Goal: Contribute content

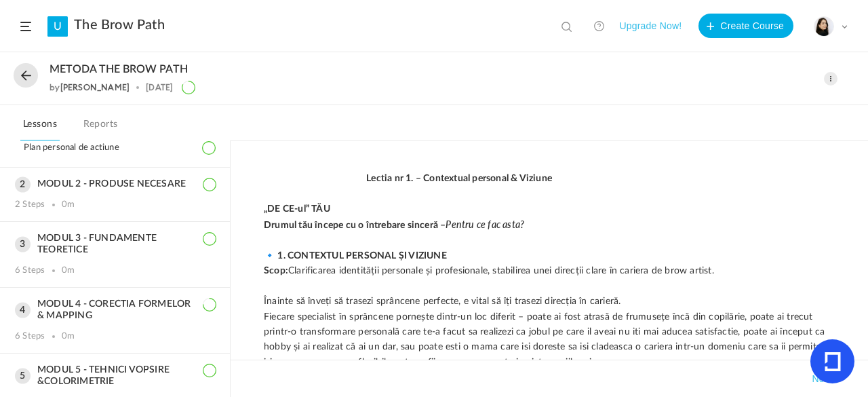
scroll to position [201, 0]
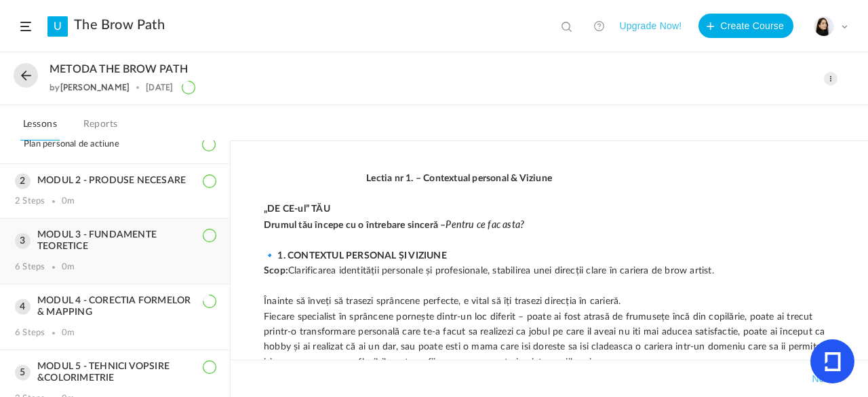
click at [153, 247] on h3 "MODUL 3 - FUNDAMENTE TEORETICE" at bounding box center [115, 240] width 200 height 23
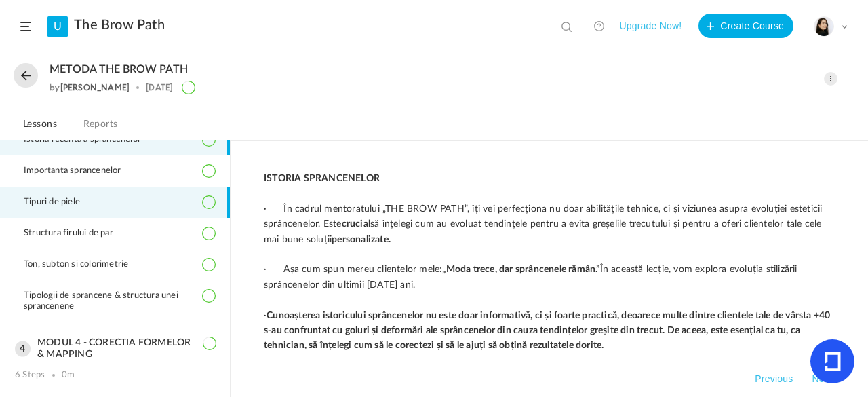
click at [119, 194] on li "Tipuri de piele" at bounding box center [115, 202] width 230 height 31
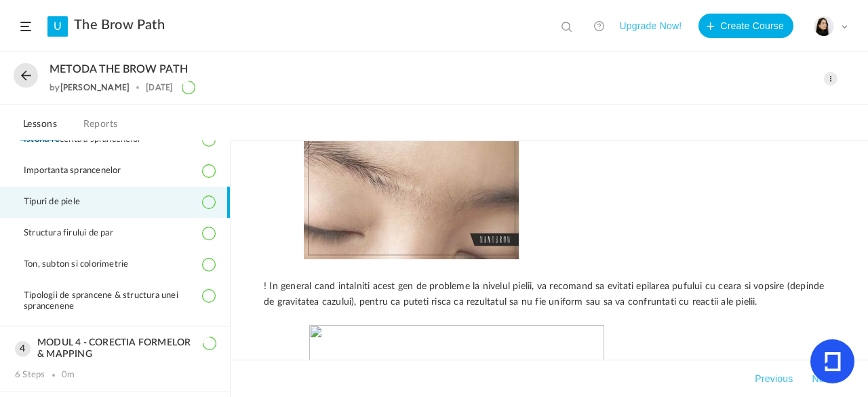
scroll to position [2831, 0]
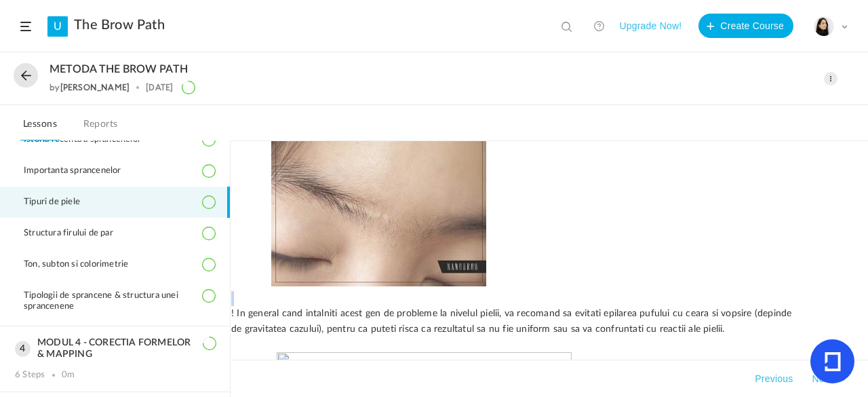
drag, startPoint x: 863, startPoint y: 279, endPoint x: 863, endPoint y: 292, distance: 12.9
click at [863, 292] on div "TIPURI DE PIELE ✅ OBIECTIVE DE ÎNVĂȚARE La finalul modulului, vei putea sa: Să …" at bounding box center [550, 269] width 638 height 256
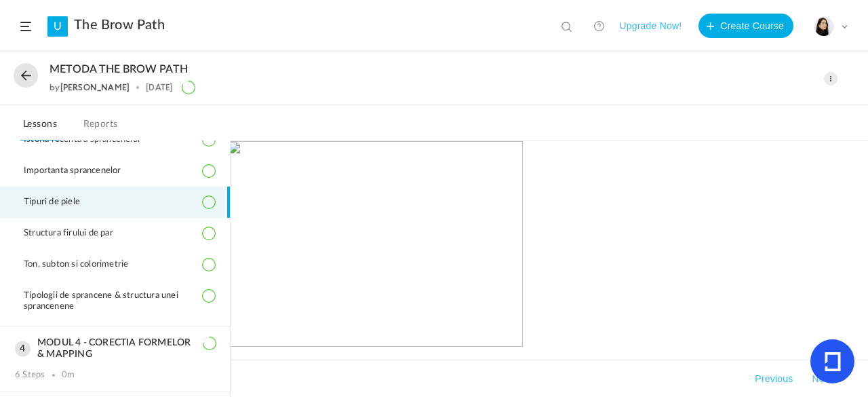
scroll to position [3060, 81]
click at [367, 388] on div "Previous Next" at bounding box center [550, 377] width 638 height 37
drag, startPoint x: 367, startPoint y: 388, endPoint x: 237, endPoint y: 338, distance: 139.3
click at [865, 286] on div "TIPURI DE PIELE ✅ OBIECTIVE DE ÎNVĂȚARE La finalul modulului, vei putea sa: Să …" at bounding box center [550, 269] width 638 height 256
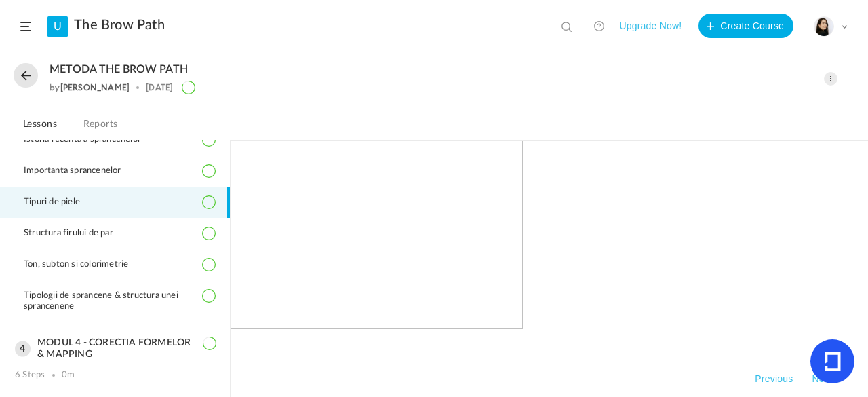
click at [332, 374] on div "Previous Next" at bounding box center [549, 378] width 571 height 16
drag, startPoint x: 316, startPoint y: 324, endPoint x: 522, endPoint y: 340, distance: 206.8
click at [522, 340] on p at bounding box center [467, 341] width 571 height 15
click at [615, 382] on div "Previous Next" at bounding box center [549, 378] width 571 height 16
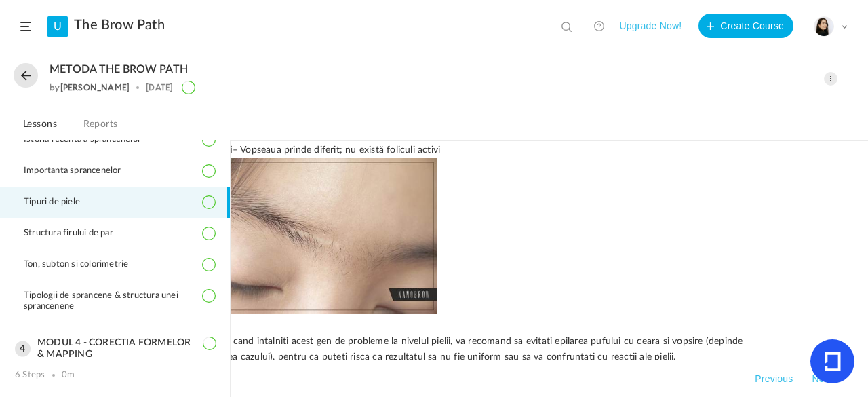
scroll to position [2813, 81]
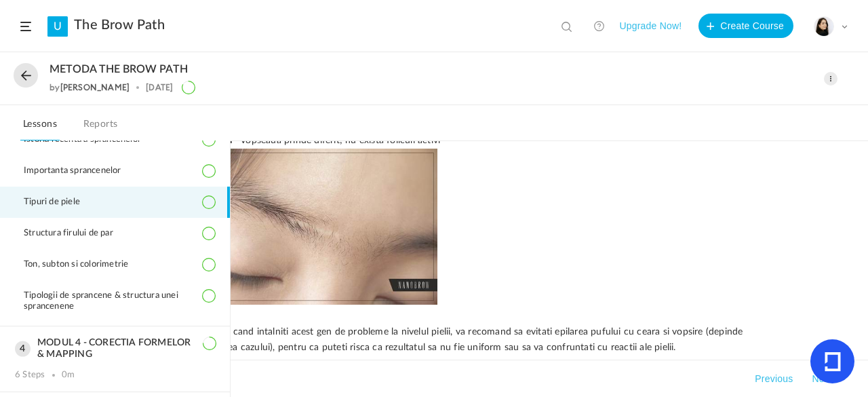
drag, startPoint x: 490, startPoint y: 311, endPoint x: 633, endPoint y: 315, distance: 143.2
click at [633, 315] on p at bounding box center [467, 316] width 571 height 15
drag, startPoint x: 466, startPoint y: 372, endPoint x: 594, endPoint y: 376, distance: 128.3
click at [594, 376] on div "Previous Next" at bounding box center [549, 378] width 571 height 16
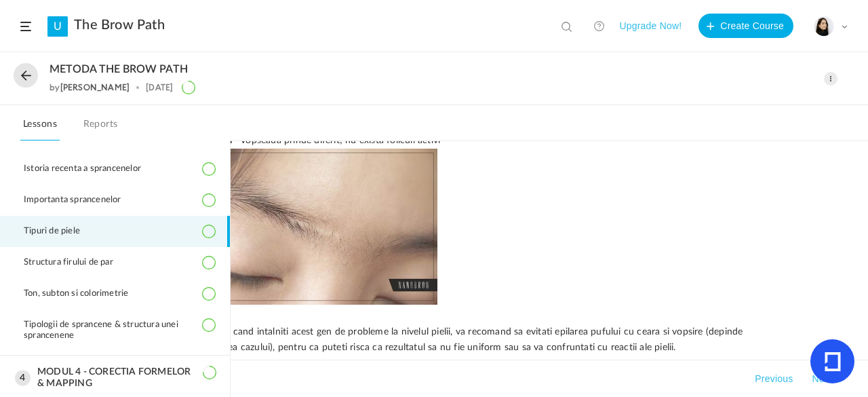
scroll to position [173, 0]
click at [246, 379] on div "Previous Next" at bounding box center [550, 377] width 638 height 37
drag, startPoint x: 292, startPoint y: 393, endPoint x: 383, endPoint y: 386, distance: 90.5
click at [383, 386] on div "Previous Next" at bounding box center [550, 377] width 638 height 37
drag, startPoint x: 383, startPoint y: 386, endPoint x: 863, endPoint y: 248, distance: 499.6
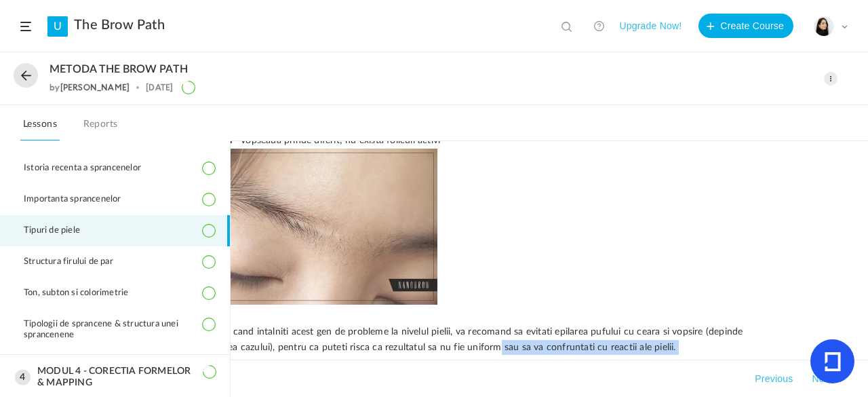
click at [863, 248] on div "TIPURI DE PIELE ✅ OBIECTIVE DE ÎNVĂȚARE La finalul modulului, vei putea sa: Să …" at bounding box center [550, 269] width 638 height 256
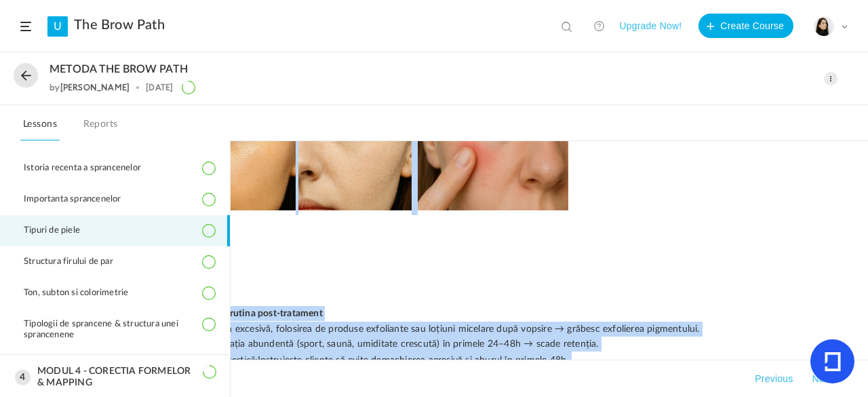
scroll to position [4031, 81]
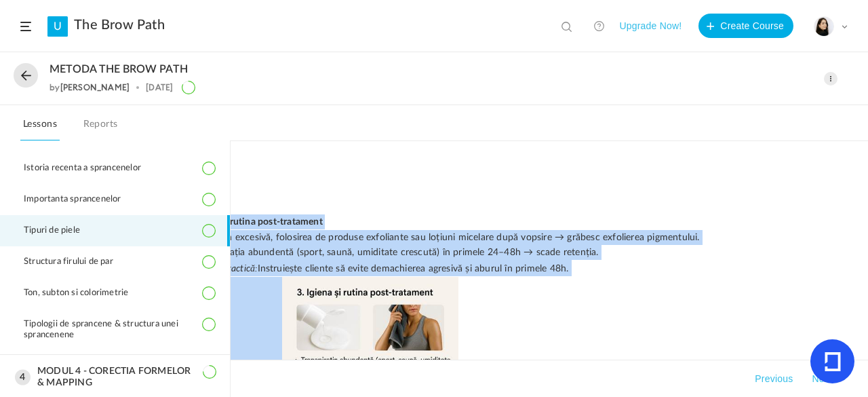
click at [696, 229] on p "3. Igiena și rutina post-tratament" at bounding box center [467, 221] width 571 height 15
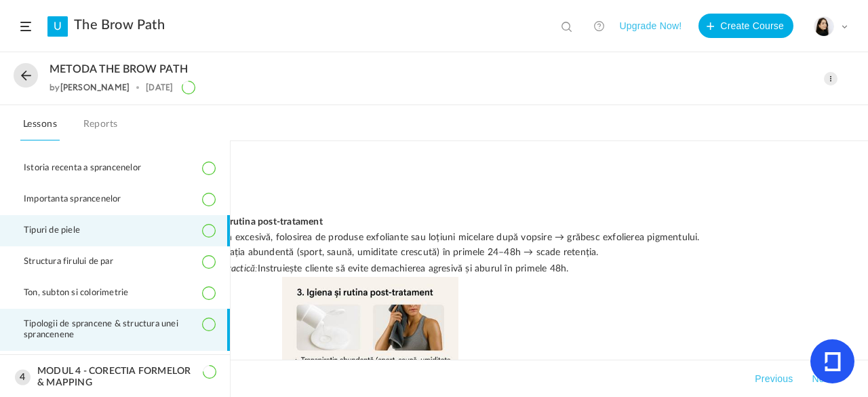
drag, startPoint x: 248, startPoint y: 325, endPoint x: 220, endPoint y: 324, distance: 28.5
click at [220, 324] on main "MODUL 1 - CLARITATE SI VIZIUNE PERSONALA 5 Steps 0m Contextul personal & viziun…" at bounding box center [434, 269] width 868 height 256
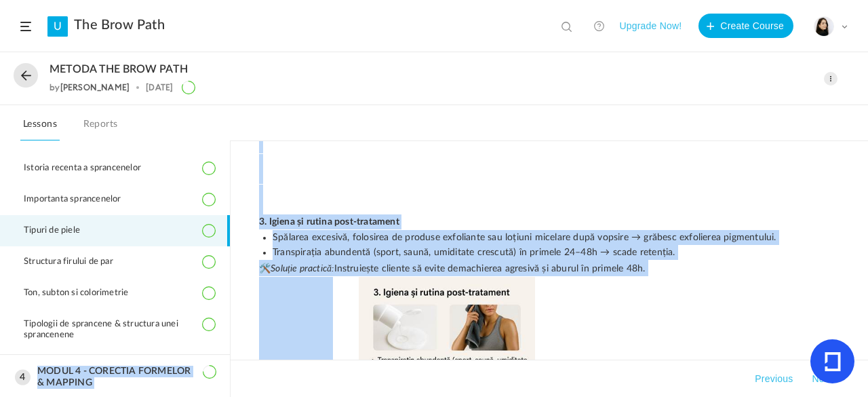
click at [441, 214] on p at bounding box center [544, 206] width 571 height 15
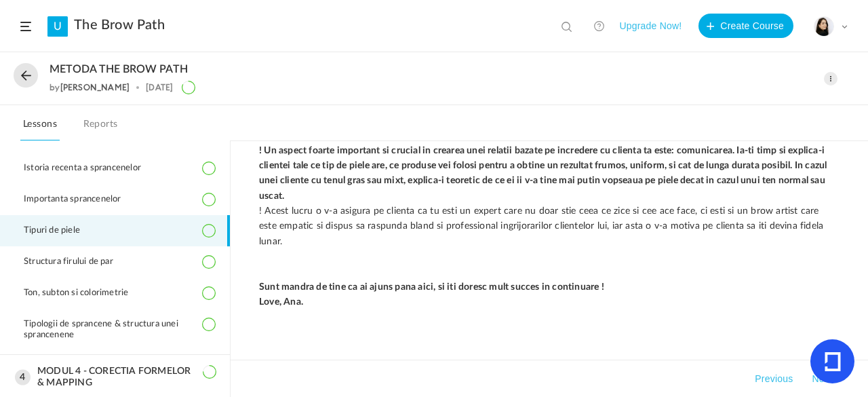
scroll to position [4645, 5]
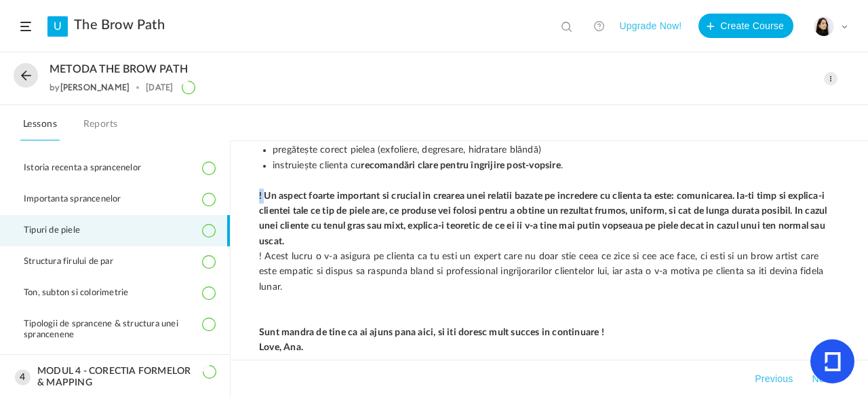
click at [259, 195] on strong "! Un aspect foarte important si crucial in crearea unei relatii bazate pe incre…" at bounding box center [544, 218] width 570 height 55
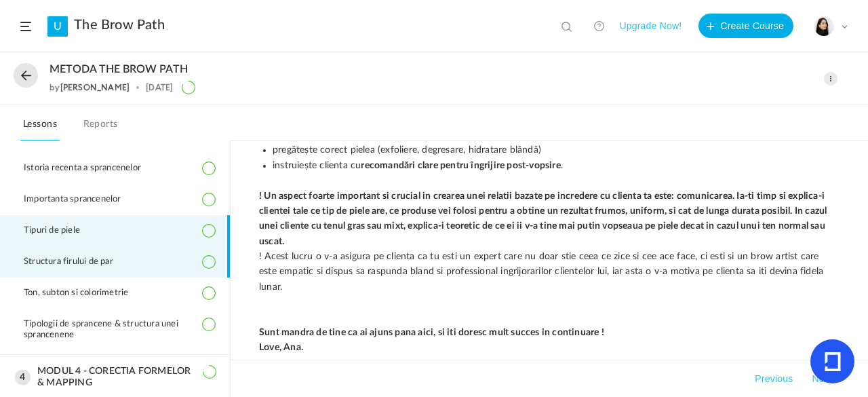
click at [68, 258] on span "Structura firului de par" at bounding box center [77, 261] width 106 height 11
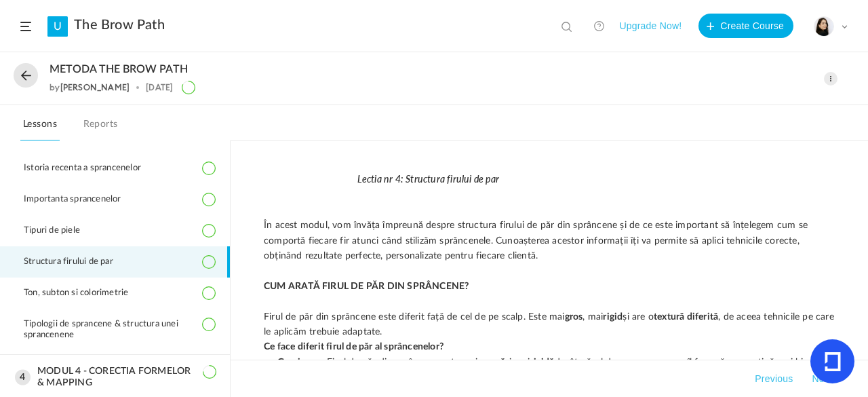
click at [867, 140] on nav "Lessons Reports" at bounding box center [434, 123] width 868 height 36
drag, startPoint x: 867, startPoint y: 140, endPoint x: 867, endPoint y: 147, distance: 7.5
click at [867, 147] on div "METODA THE BROW PATH by [PERSON_NAME] [DATE] Edit Delete" at bounding box center [434, 225] width 868 height 344
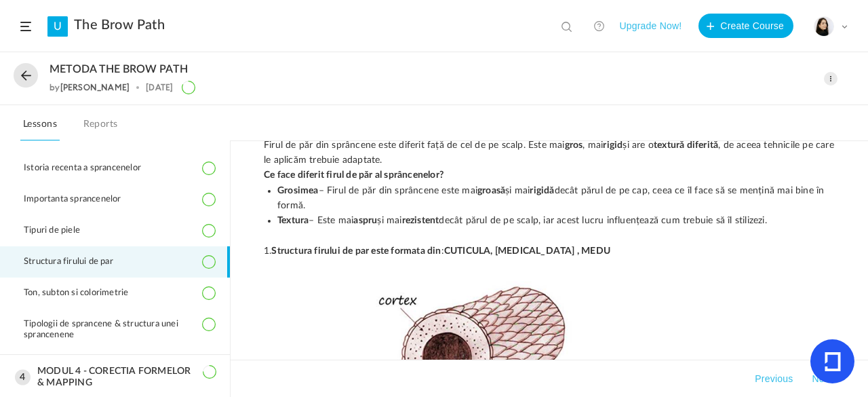
scroll to position [189, 0]
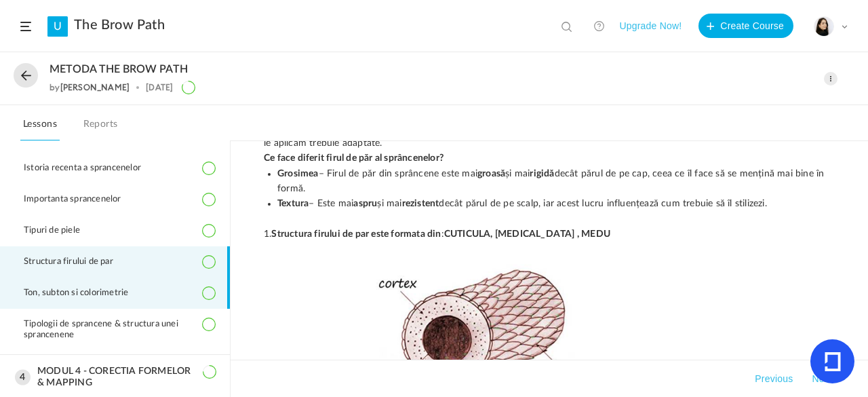
click at [140, 288] on span "Ton, subton si colorimetrie" at bounding box center [84, 293] width 121 height 11
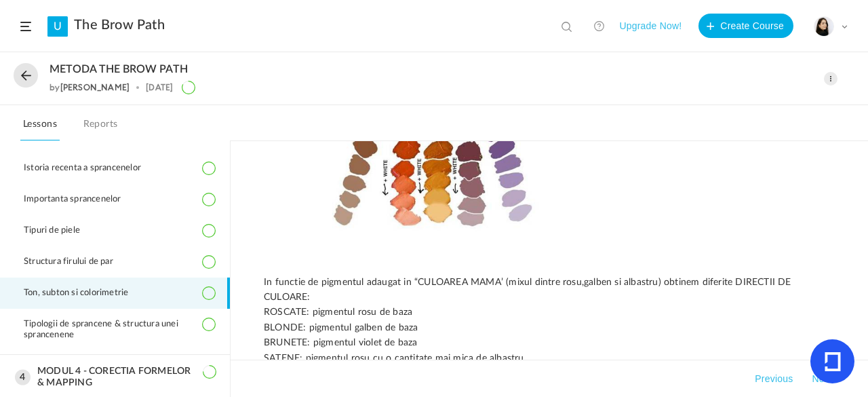
scroll to position [2806, 0]
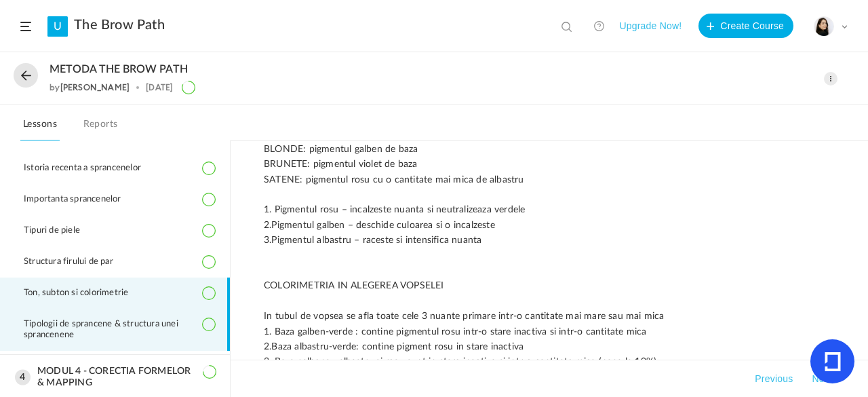
click at [144, 324] on span "Tipologii de sprancene & structura unei sprancenene" at bounding box center [119, 330] width 191 height 22
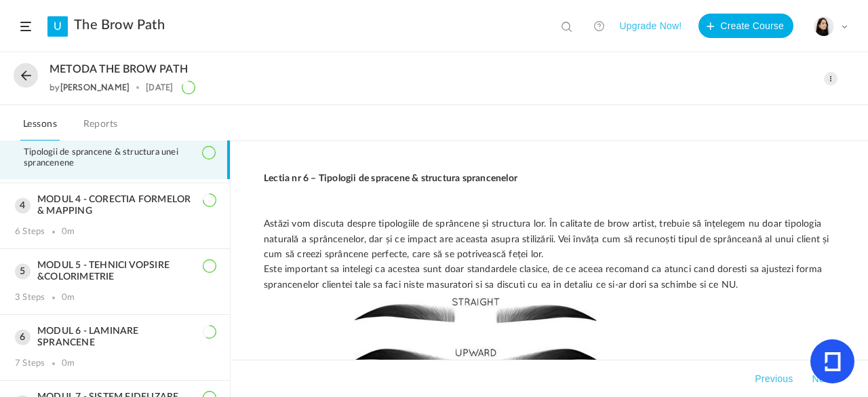
scroll to position [347, 0]
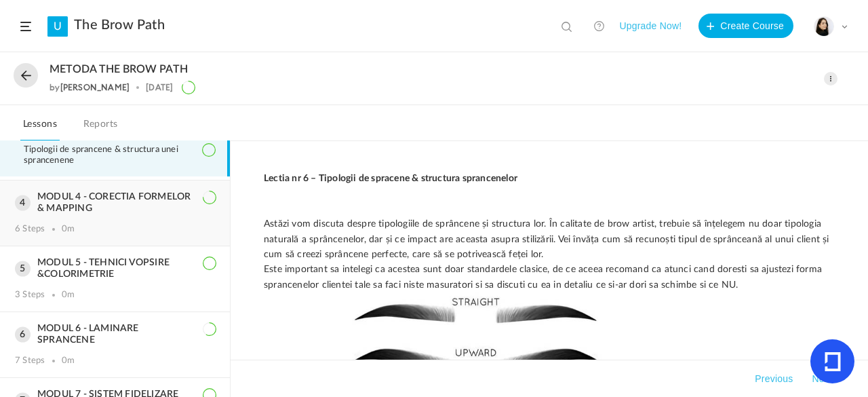
click at [119, 219] on div "MODUL 4 - CORECTIA FORMELOR & MAPPING 6 Steps 0m" at bounding box center [115, 212] width 230 height 65
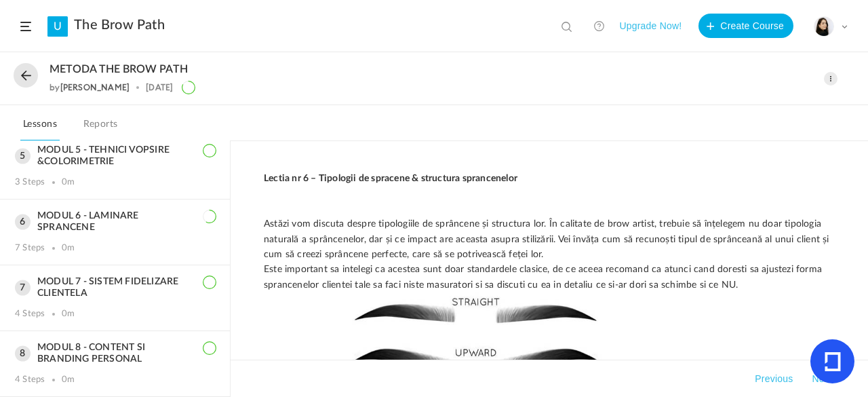
scroll to position [288, 0]
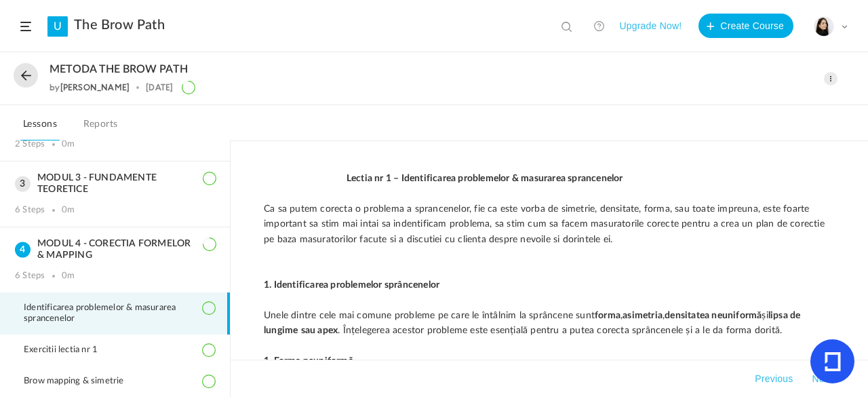
scroll to position [75, 0]
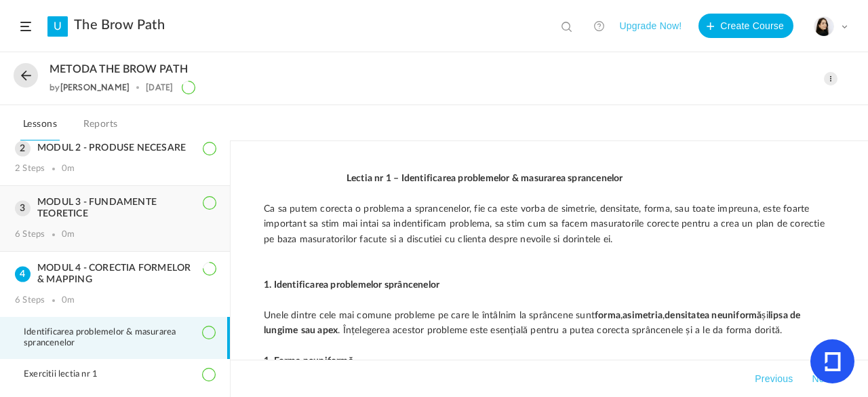
click at [151, 197] on h3 "MODUL 3 - FUNDAMENTE TEORETICE" at bounding box center [115, 208] width 200 height 23
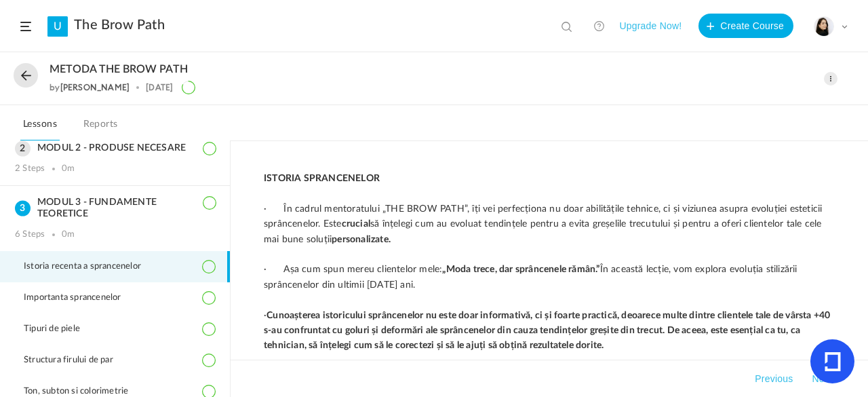
click at [834, 77] on span at bounding box center [831, 79] width 14 height 14
click at [766, 104] on link "Edit" at bounding box center [773, 108] width 128 height 25
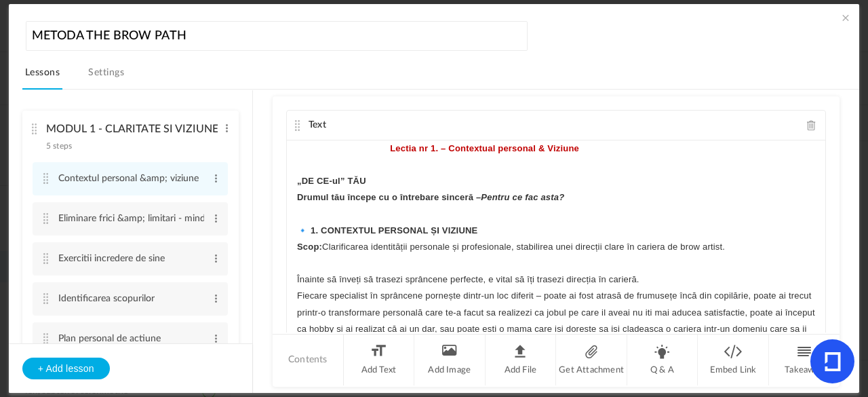
click at [836, 119] on div "Text Lectia nr 1. – Contextual personal & Viziune „DE CE-ul” TĂU Drumul tău înc…" at bounding box center [556, 214] width 567 height 236
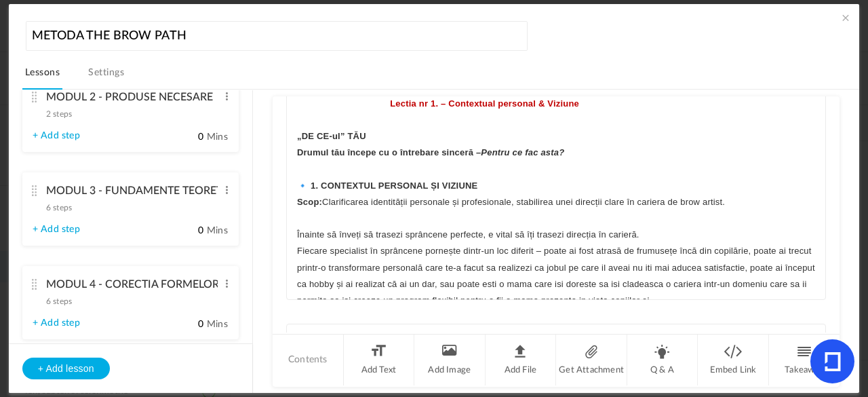
scroll to position [341, 0]
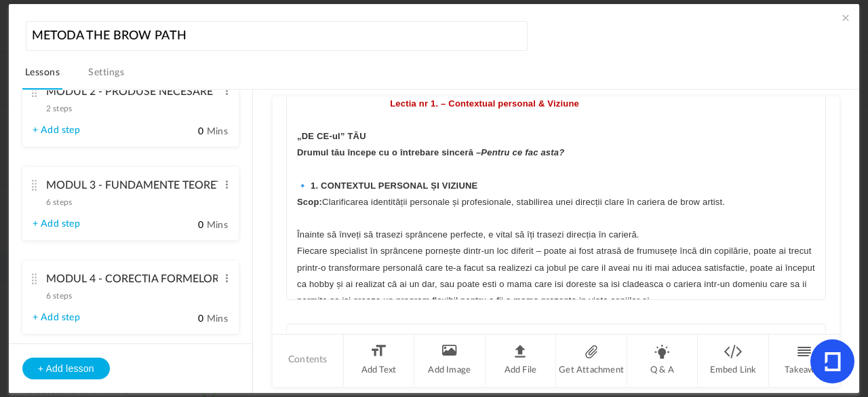
click at [35, 185] on cite at bounding box center [34, 185] width 9 height 11
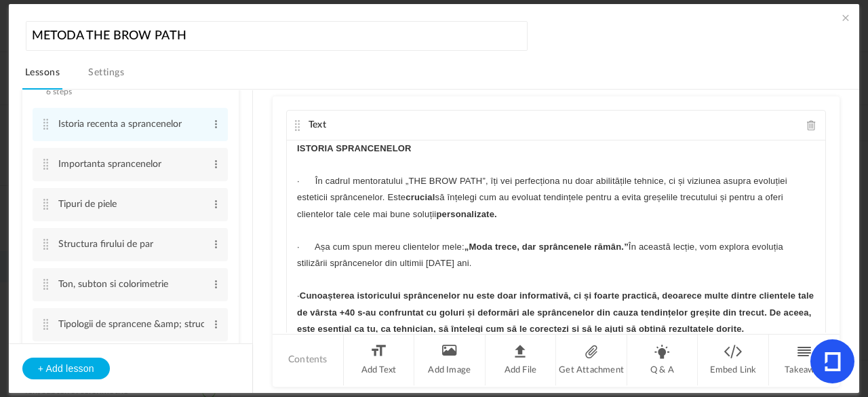
scroll to position [254, 0]
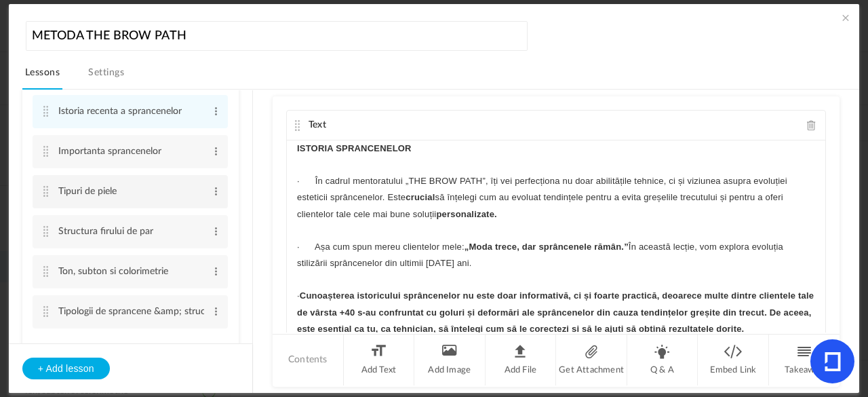
click at [45, 193] on cite at bounding box center [45, 191] width 9 height 11
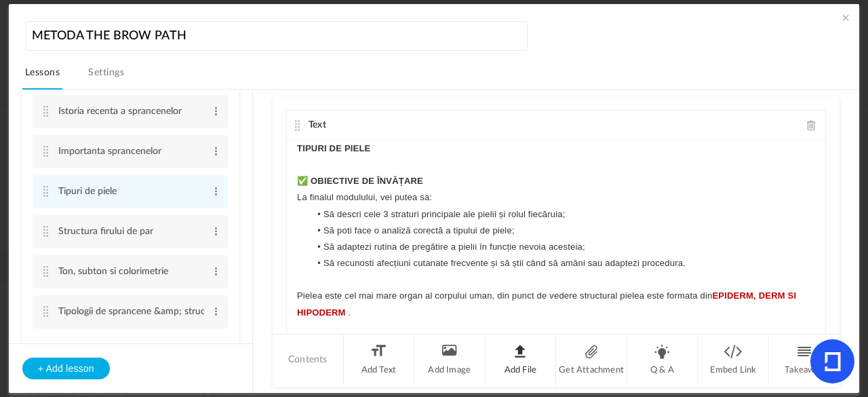
click at [517, 363] on li "Add File" at bounding box center [521, 359] width 71 height 51
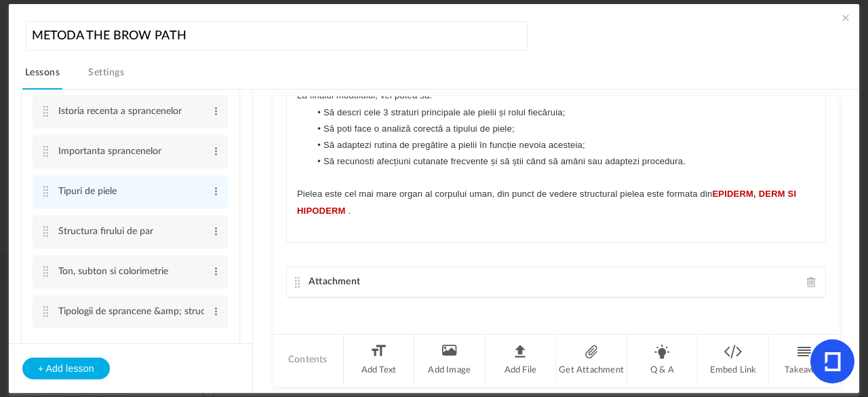
click at [807, 283] on span at bounding box center [811, 282] width 9 height 10
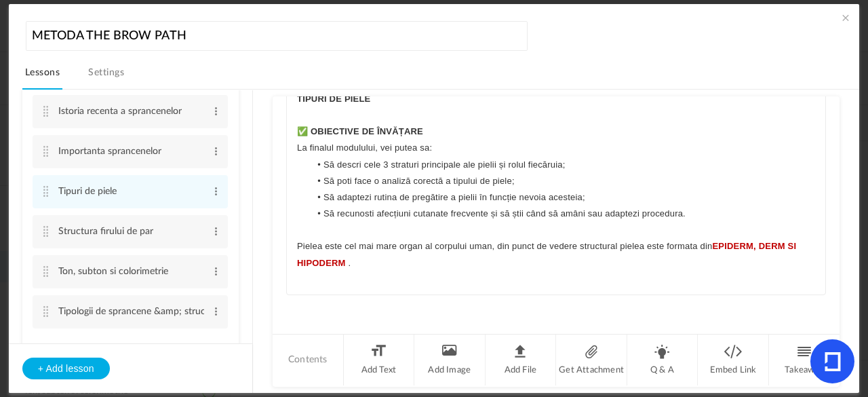
scroll to position [48, 0]
click at [513, 351] on li "Add File" at bounding box center [521, 359] width 71 height 51
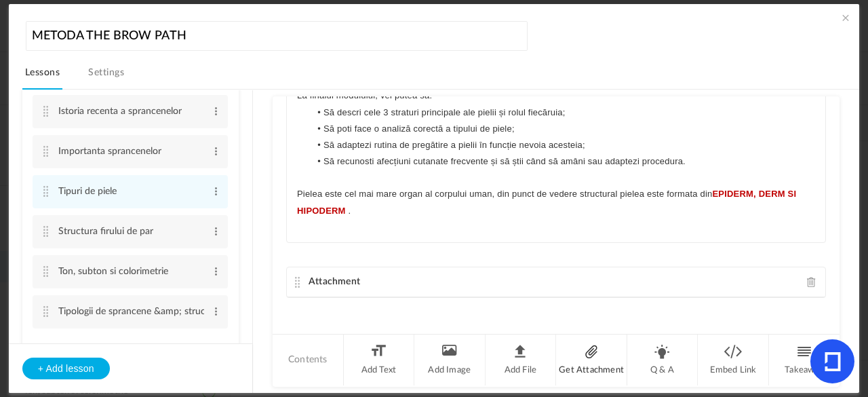
click at [581, 356] on li "Get Attachment" at bounding box center [591, 359] width 71 height 51
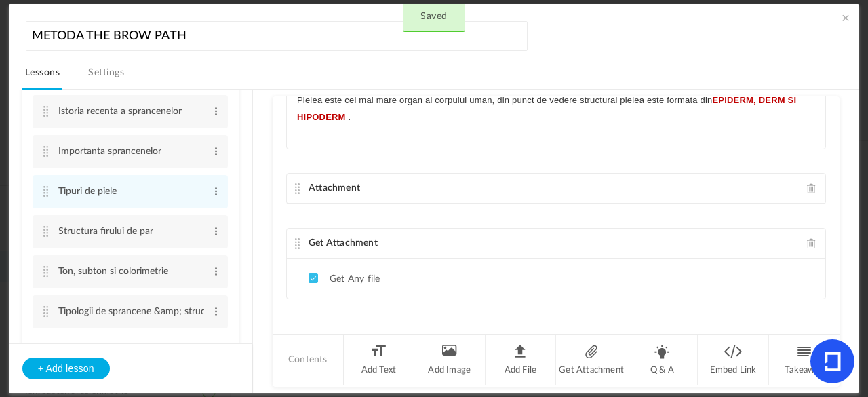
drag, startPoint x: 399, startPoint y: 280, endPoint x: 328, endPoint y: 267, distance: 71.8
click at [328, 267] on ul "Get Any file" at bounding box center [556, 278] width 539 height 40
click at [293, 239] on cite at bounding box center [297, 243] width 9 height 11
click at [807, 238] on span at bounding box center [811, 243] width 9 height 10
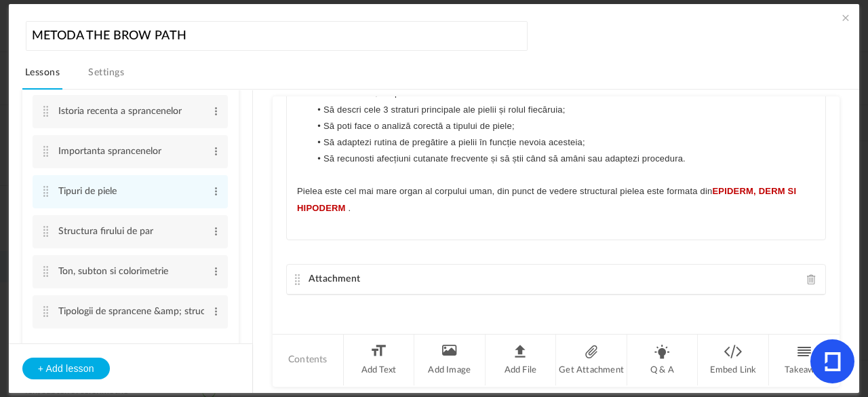
scroll to position [102, 0]
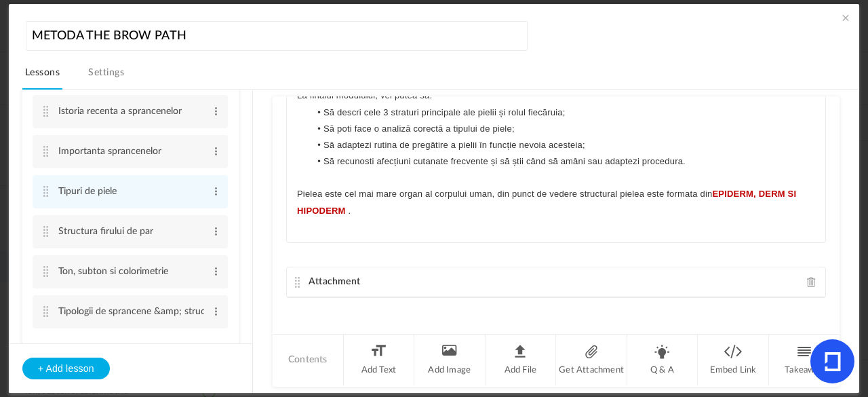
click at [807, 280] on span at bounding box center [811, 282] width 9 height 10
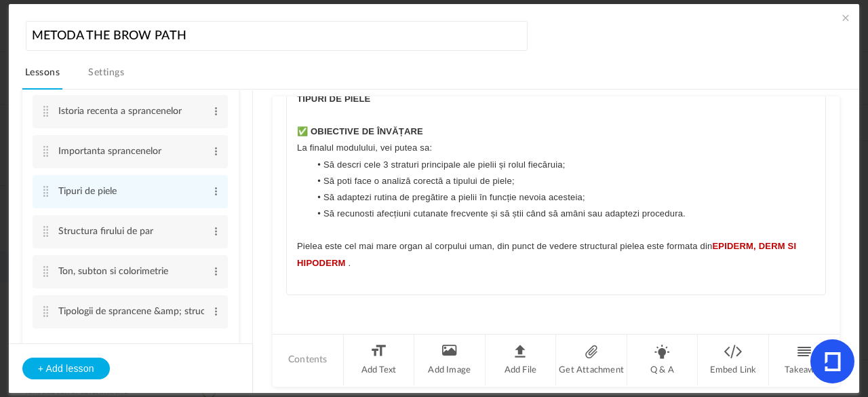
scroll to position [48, 0]
click at [732, 351] on li "Embed Link" at bounding box center [733, 359] width 71 height 51
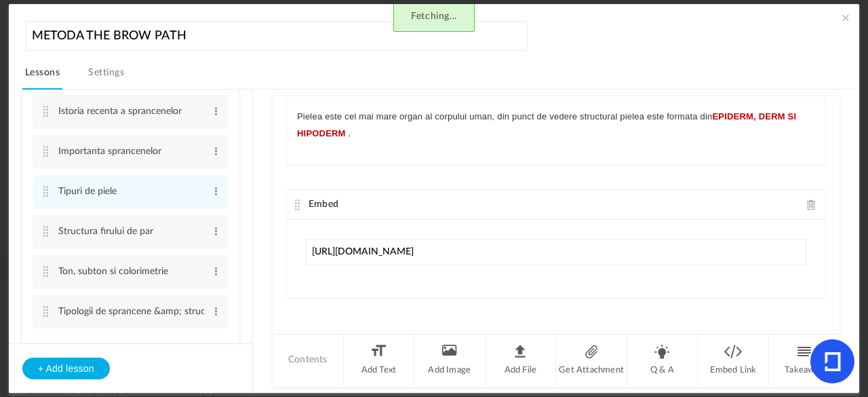
scroll to position [0, 12]
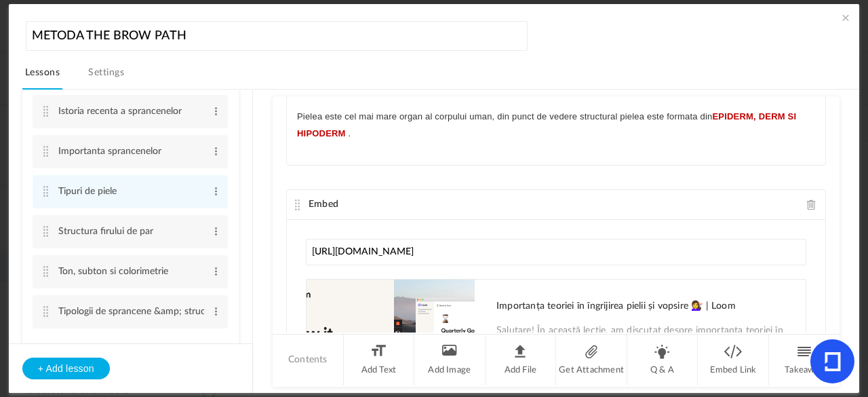
type input "[URL][DOMAIN_NAME]"
click at [293, 199] on cite at bounding box center [297, 204] width 9 height 11
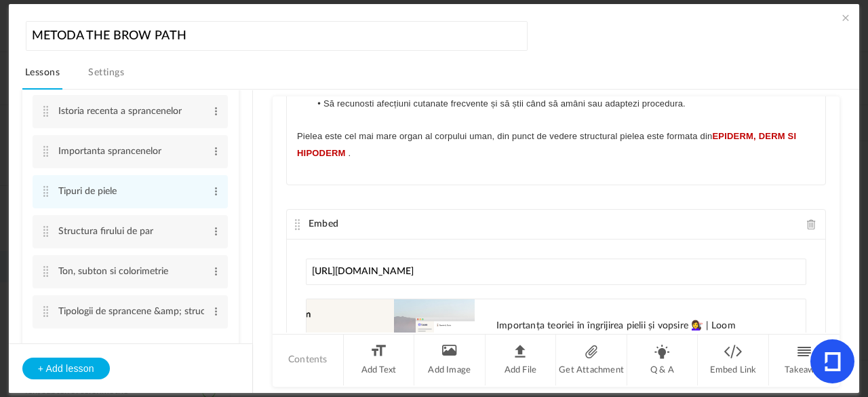
scroll to position [152, 0]
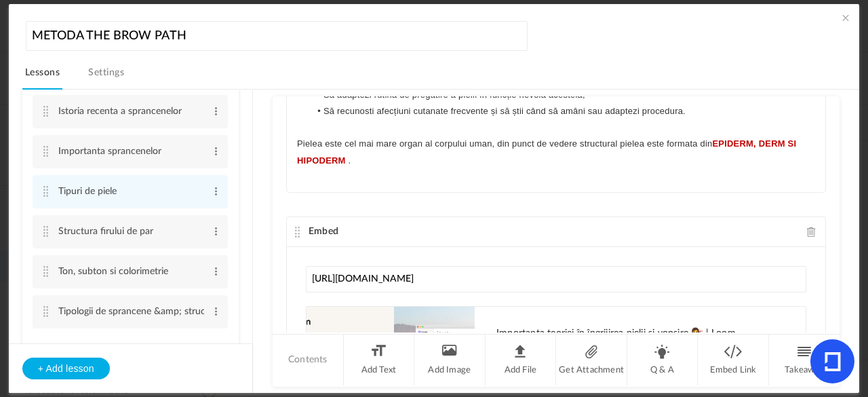
click at [840, 21] on span at bounding box center [846, 18] width 14 height 14
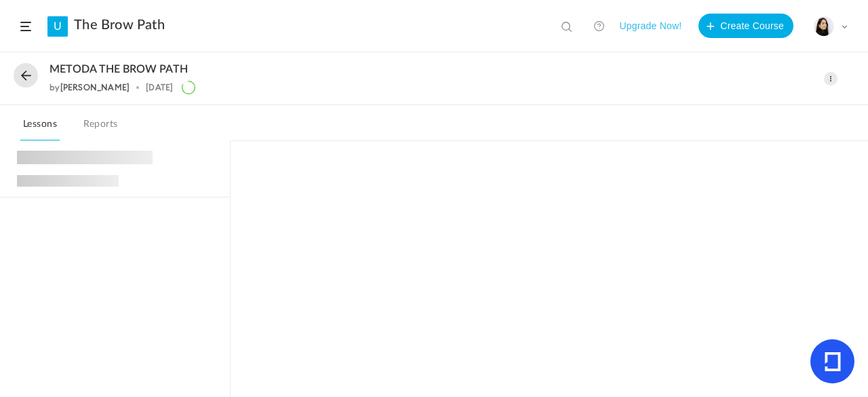
scroll to position [119, 0]
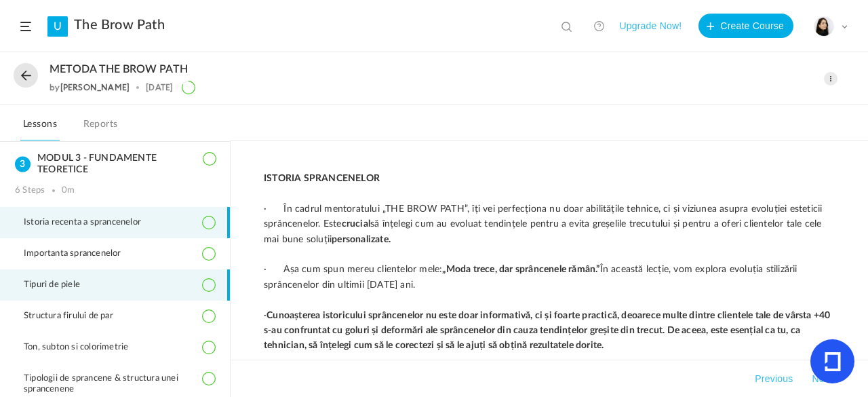
click at [140, 286] on li "Tipuri de piele" at bounding box center [115, 284] width 230 height 31
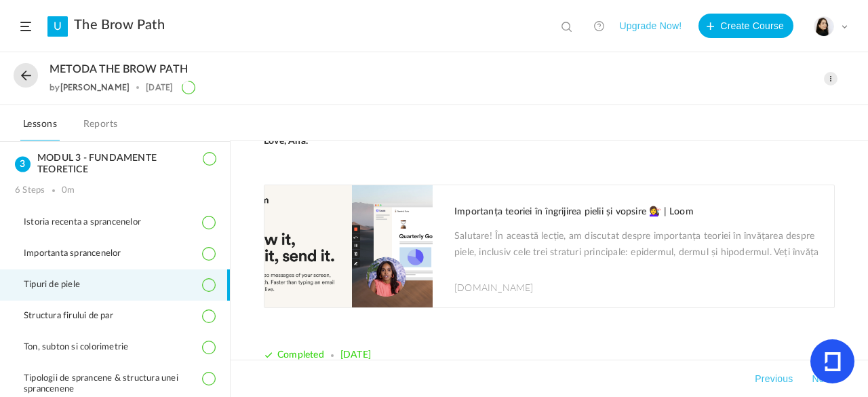
scroll to position [4880, 0]
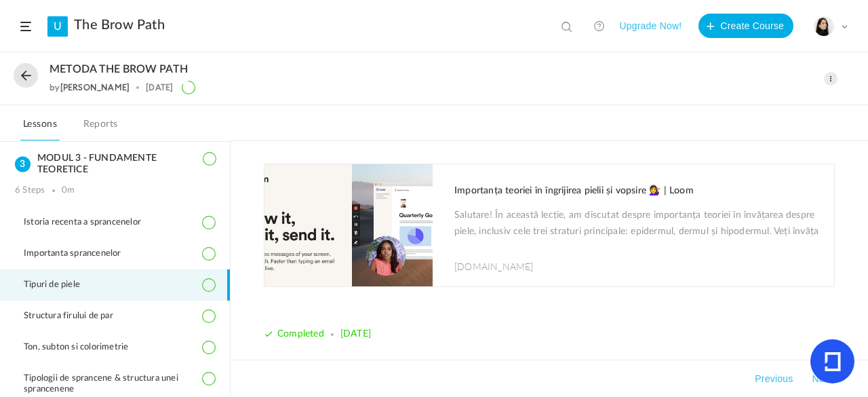
click at [577, 208] on p "Salutare! În această lecție, am discutat despre importanța teoriei în învățarea…" at bounding box center [637, 225] width 366 height 34
